Goal: Task Accomplishment & Management: Manage account settings

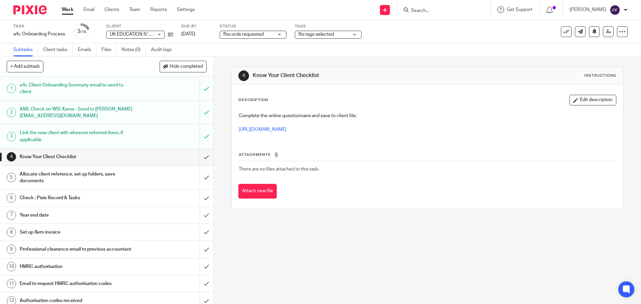
click at [419, 12] on input "Search" at bounding box center [440, 11] width 60 height 6
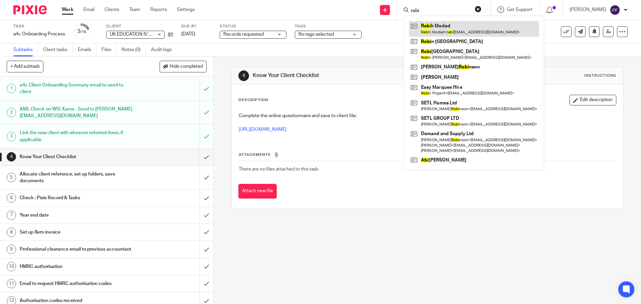
type input "rabi"
click at [426, 26] on link at bounding box center [474, 28] width 130 height 15
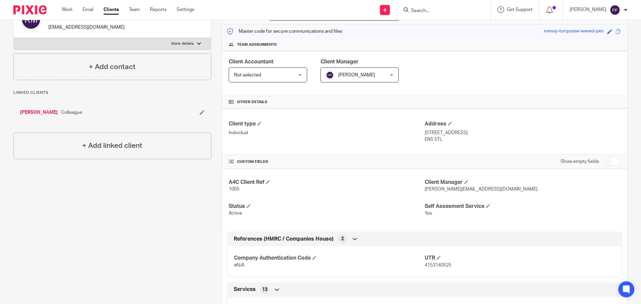
scroll to position [81, 0]
click at [417, 12] on input "Search" at bounding box center [440, 11] width 60 height 6
type input "e"
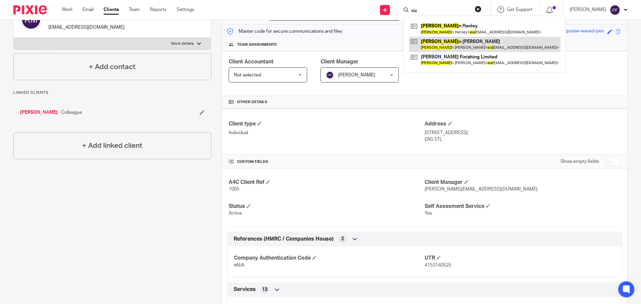
type input "sia"
click at [447, 44] on link at bounding box center [485, 44] width 152 height 15
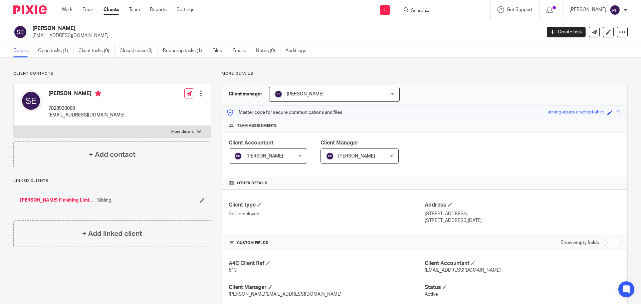
click at [417, 11] on input "Search" at bounding box center [440, 11] width 60 height 6
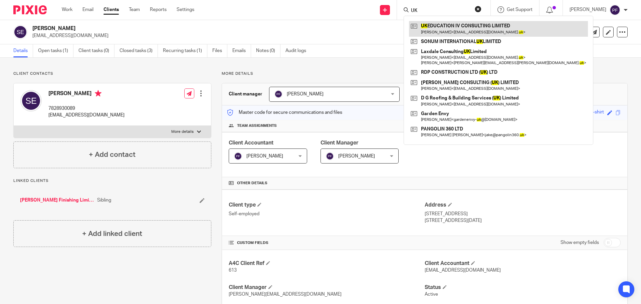
type input "UK"
click at [437, 26] on link at bounding box center [498, 28] width 179 height 15
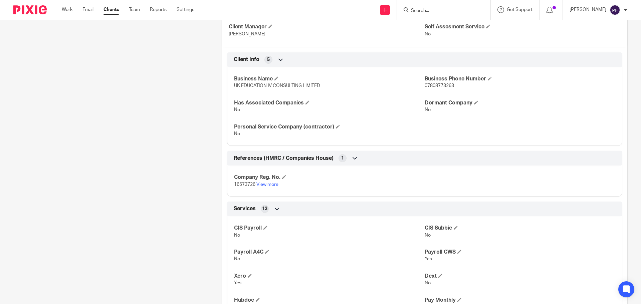
scroll to position [253, 0]
click at [351, 159] on icon at bounding box center [354, 159] width 7 height 7
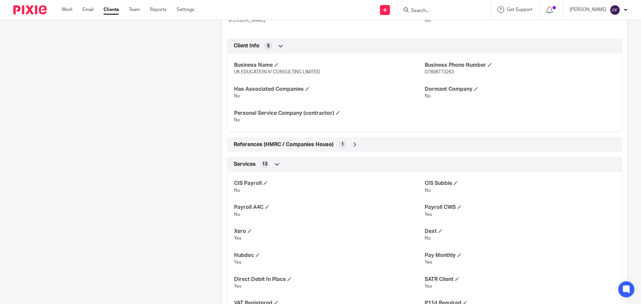
scroll to position [268, 0]
click at [353, 144] on icon at bounding box center [354, 144] width 7 height 7
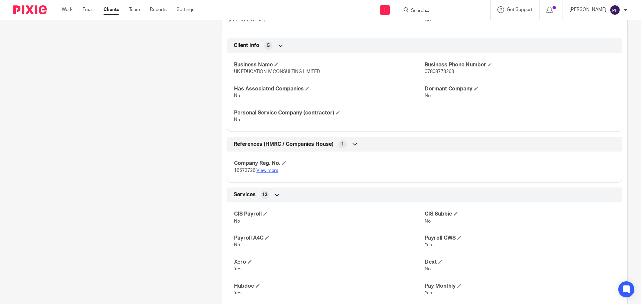
click at [269, 170] on link "View more" at bounding box center [267, 170] width 22 height 5
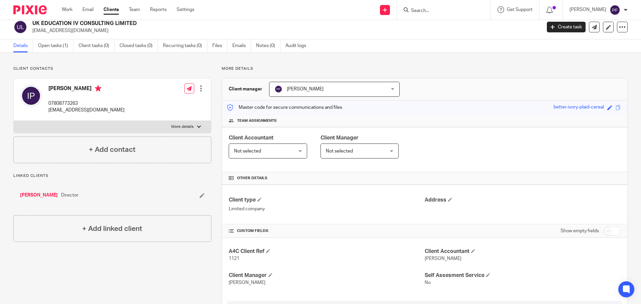
scroll to position [0, 0]
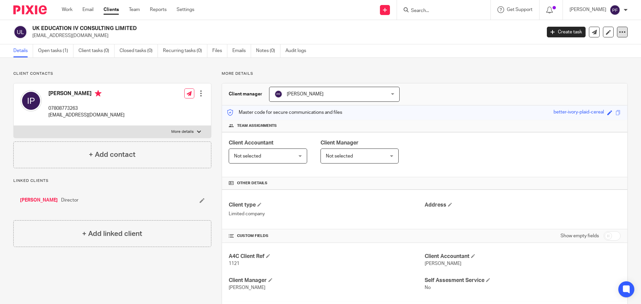
click at [617, 36] on div at bounding box center [622, 32] width 11 height 11
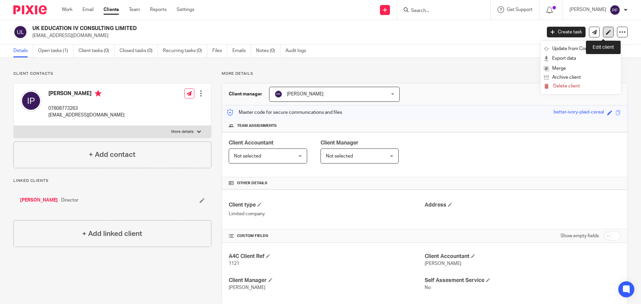
click at [603, 29] on link at bounding box center [608, 32] width 11 height 11
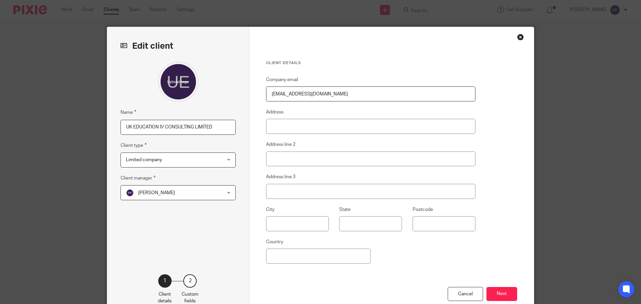
scroll to position [41, 0]
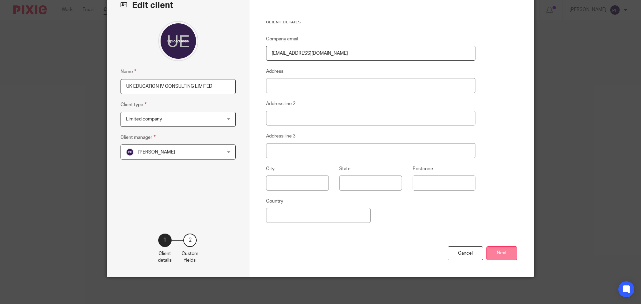
click at [496, 255] on button "Next" at bounding box center [501, 253] width 31 height 14
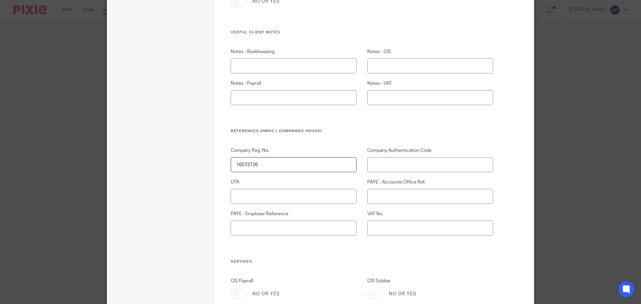
scroll to position [393, 0]
click at [248, 200] on input "UTR" at bounding box center [294, 196] width 126 height 15
paste input "UK Education IV Consulting Ltd"
type input "UK Education IV Consulting Ltd"
drag, startPoint x: 311, startPoint y: 195, endPoint x: 195, endPoint y: 188, distance: 117.0
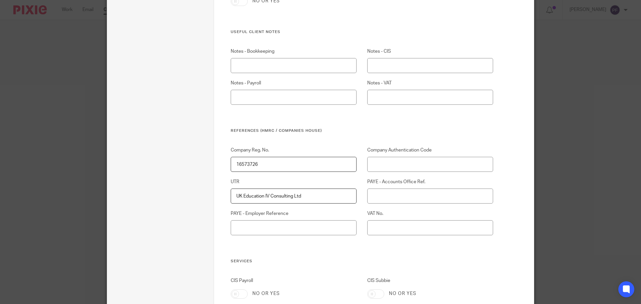
click at [195, 188] on div "Edit client Client name UK EDUCATION IV CONSULTING LIMITED Client type 1 Client…" at bounding box center [320, 193] width 427 height 1119
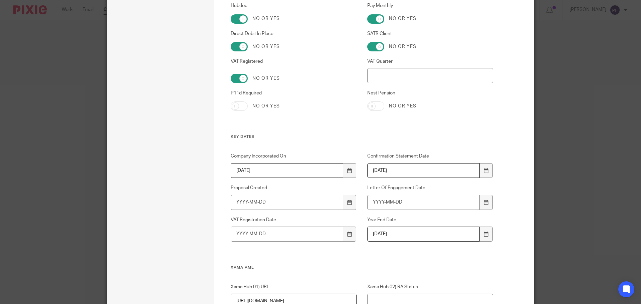
scroll to position [869, 0]
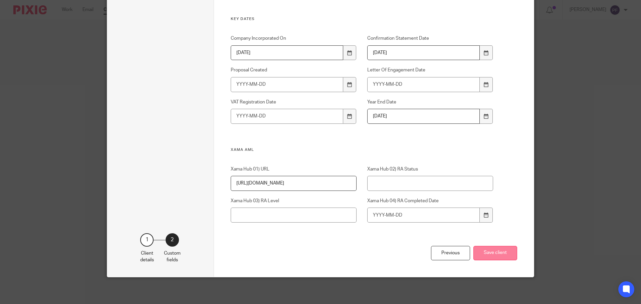
type input "2200321739"
click at [480, 256] on button "Save client" at bounding box center [495, 253] width 44 height 14
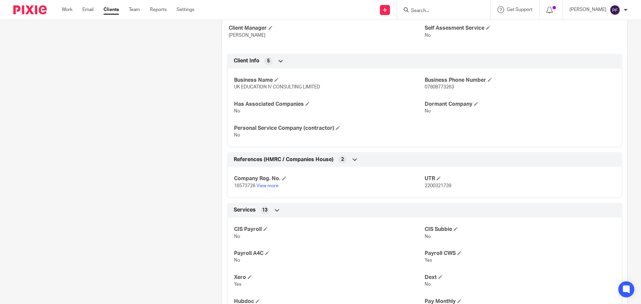
scroll to position [254, 0]
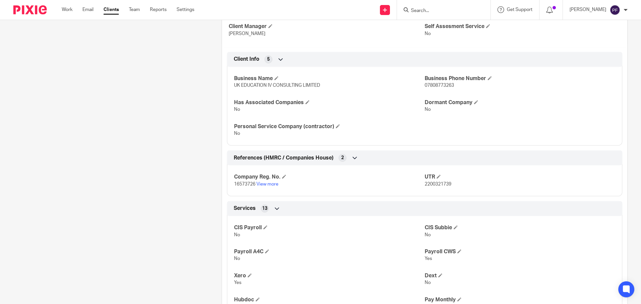
click at [428, 184] on span "2200321739" at bounding box center [437, 184] width 27 height 5
copy p "2200321739"
